Goal: Communication & Community: Answer question/provide support

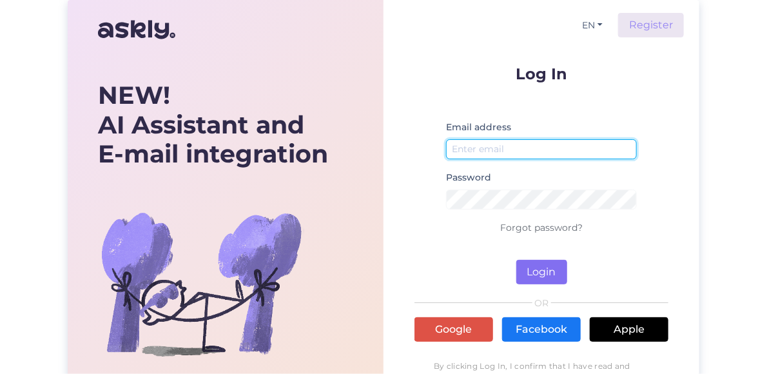
type input "[EMAIL_ADDRESS][PERSON_NAME][DOMAIN_NAME]"
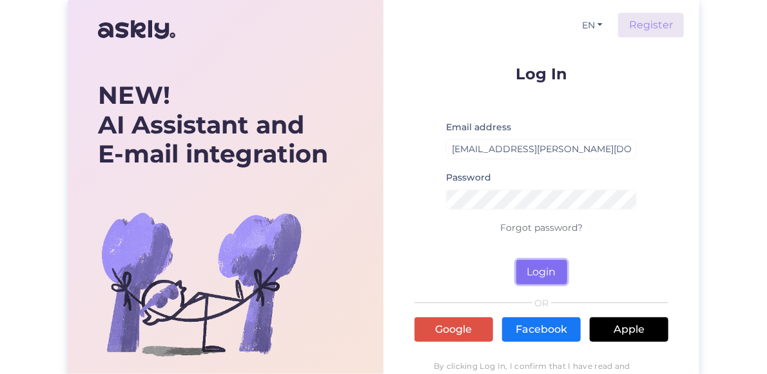
click at [539, 269] on button "Login" at bounding box center [541, 272] width 51 height 24
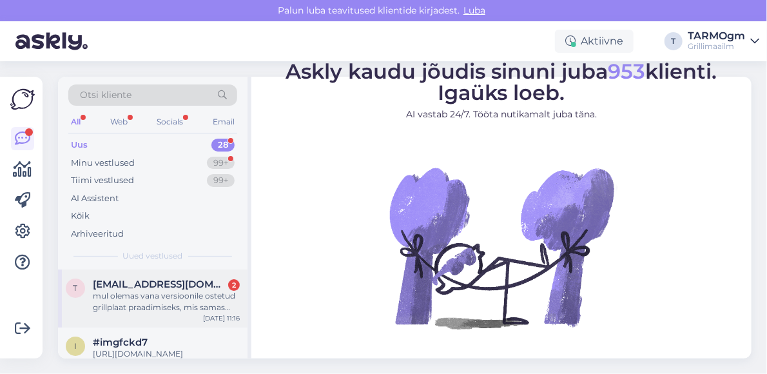
click at [137, 291] on div "mul olemas vana versioonile ostetud grillplaat praadimiseks, mis samas mõõdus m…" at bounding box center [166, 301] width 147 height 23
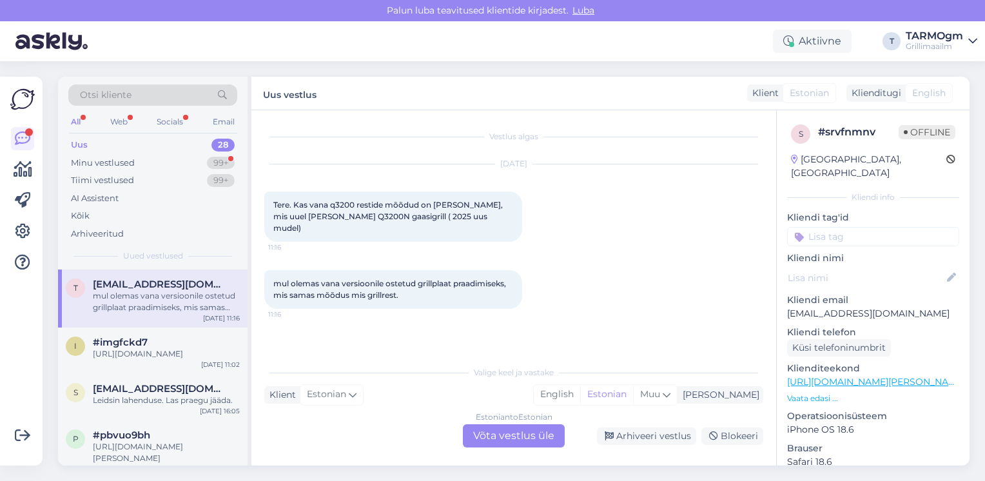
click at [531, 373] on div "Estonian to Estonian Võta vestlus üle" at bounding box center [514, 435] width 102 height 23
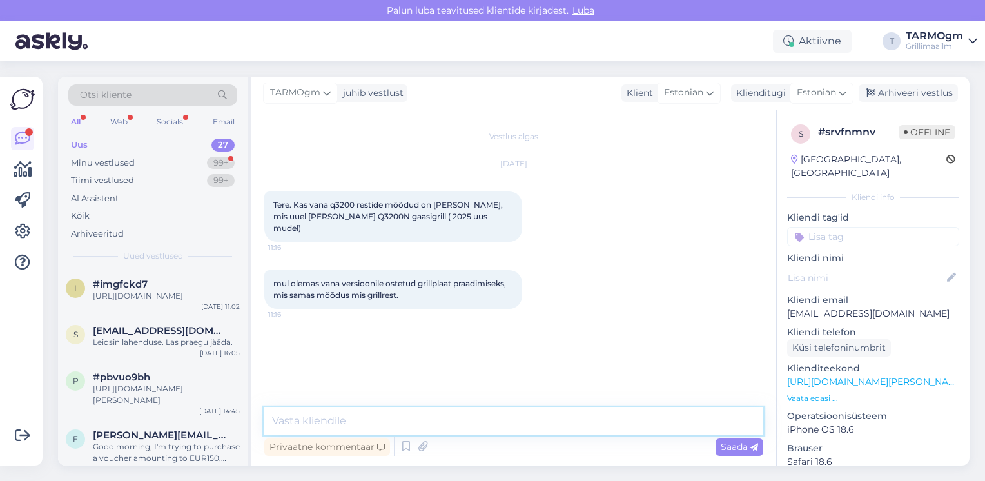
click at [368, 373] on textarea at bounding box center [513, 420] width 499 height 27
type textarea "t"
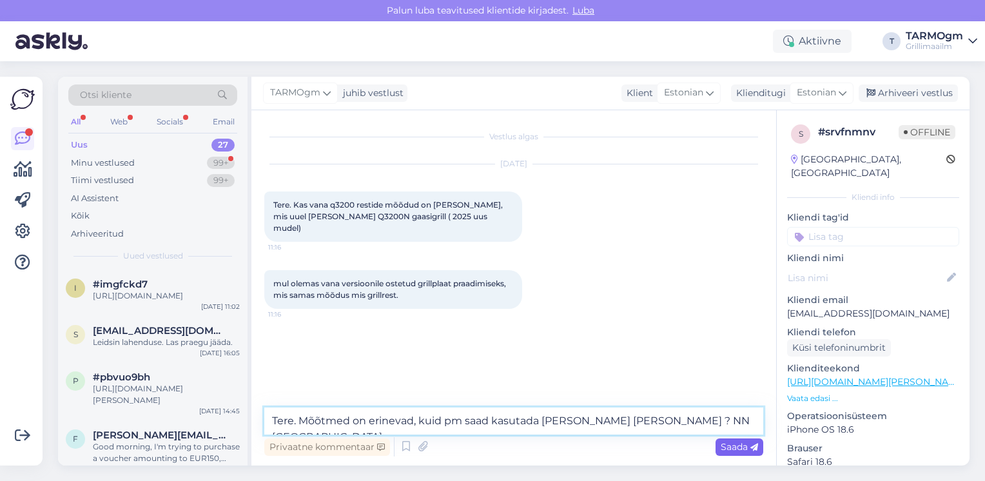
type textarea "Tere. Mõõtmed on erinevad, kuid pm saad kasutada [PERSON_NAME] [PERSON_NAME] ? …"
click at [729, 373] on span "Saada" at bounding box center [739, 447] width 37 height 12
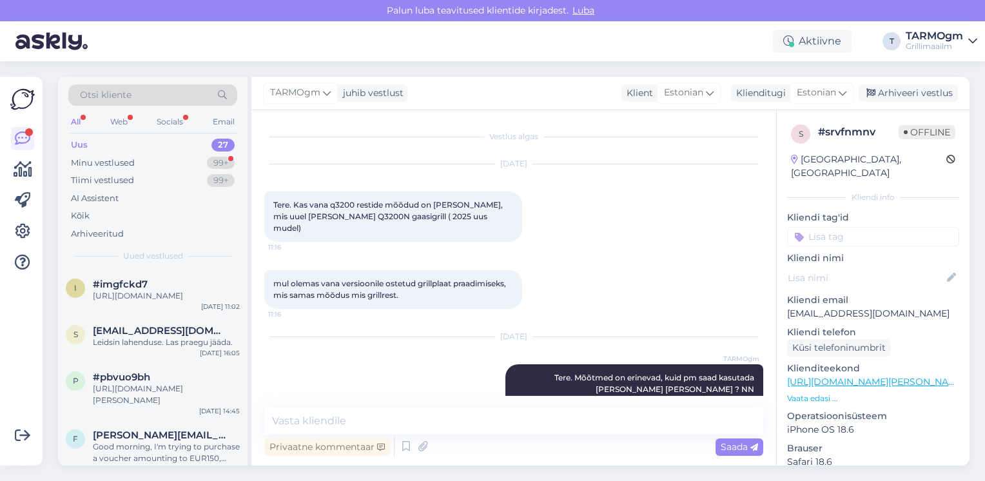
scroll to position [10, 0]
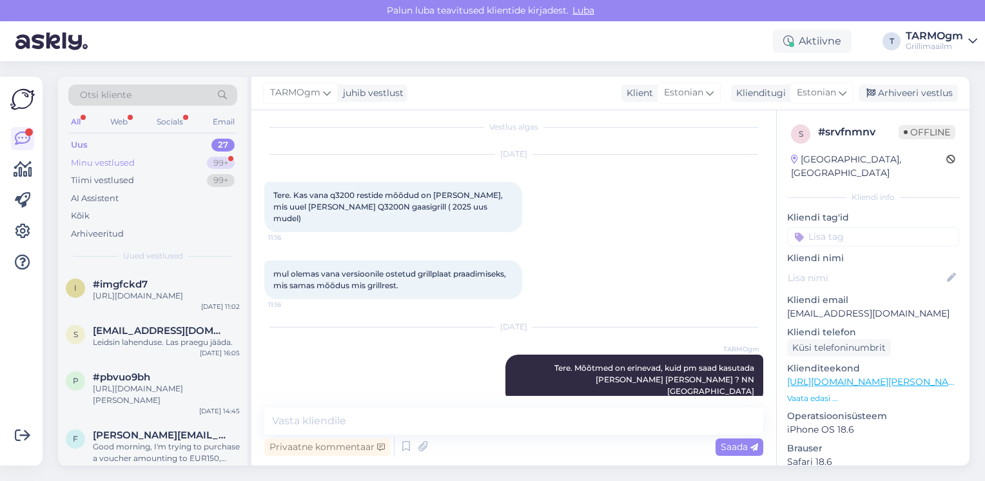
click at [114, 160] on div "Minu vestlused" at bounding box center [103, 163] width 64 height 13
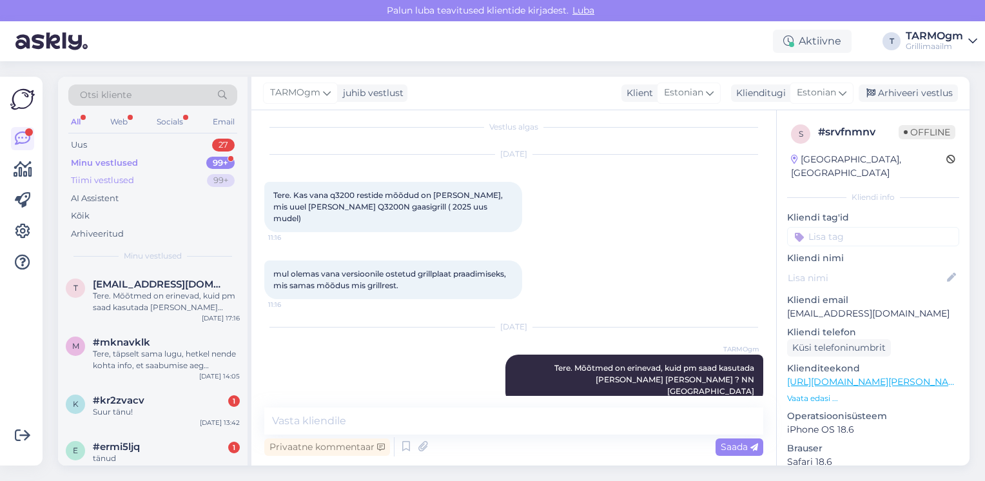
click at [118, 181] on div "Tiimi vestlused" at bounding box center [102, 180] width 63 height 13
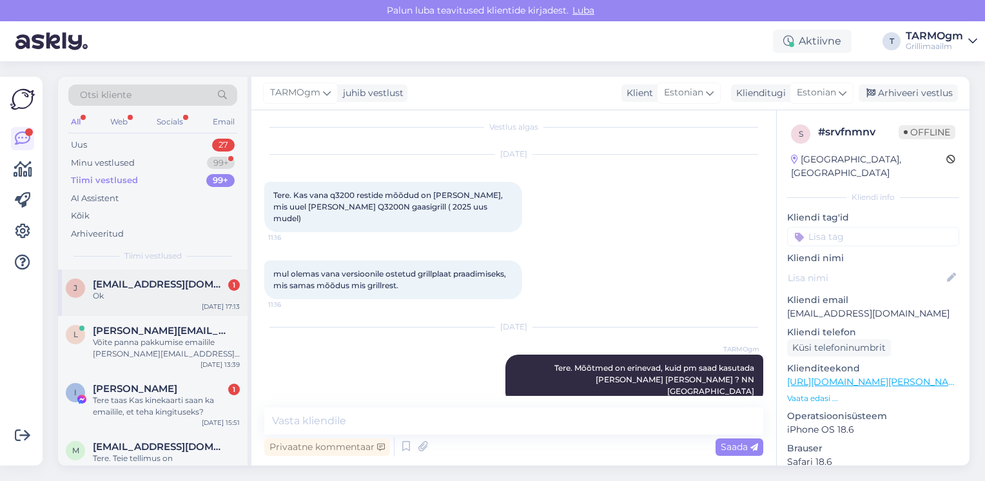
click at [166, 283] on span "[EMAIL_ADDRESS][DOMAIN_NAME]" at bounding box center [160, 284] width 134 height 12
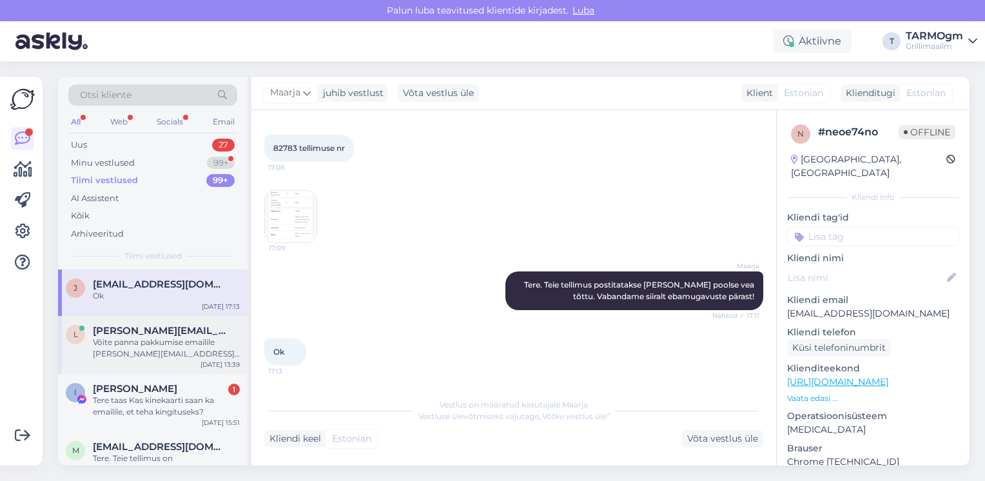
scroll to position [179, 0]
click at [280, 215] on img at bounding box center [291, 217] width 52 height 52
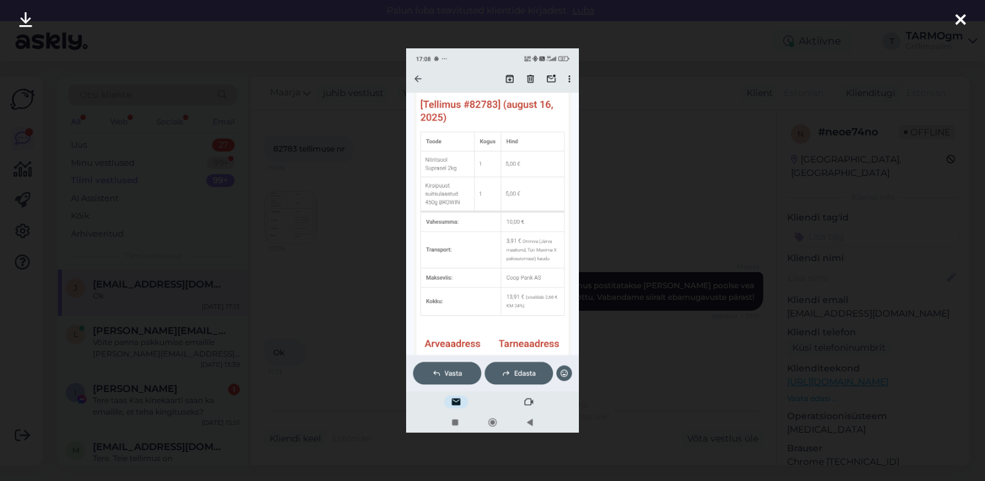
click at [766, 15] on icon at bounding box center [960, 20] width 10 height 17
